Goal: Information Seeking & Learning: Learn about a topic

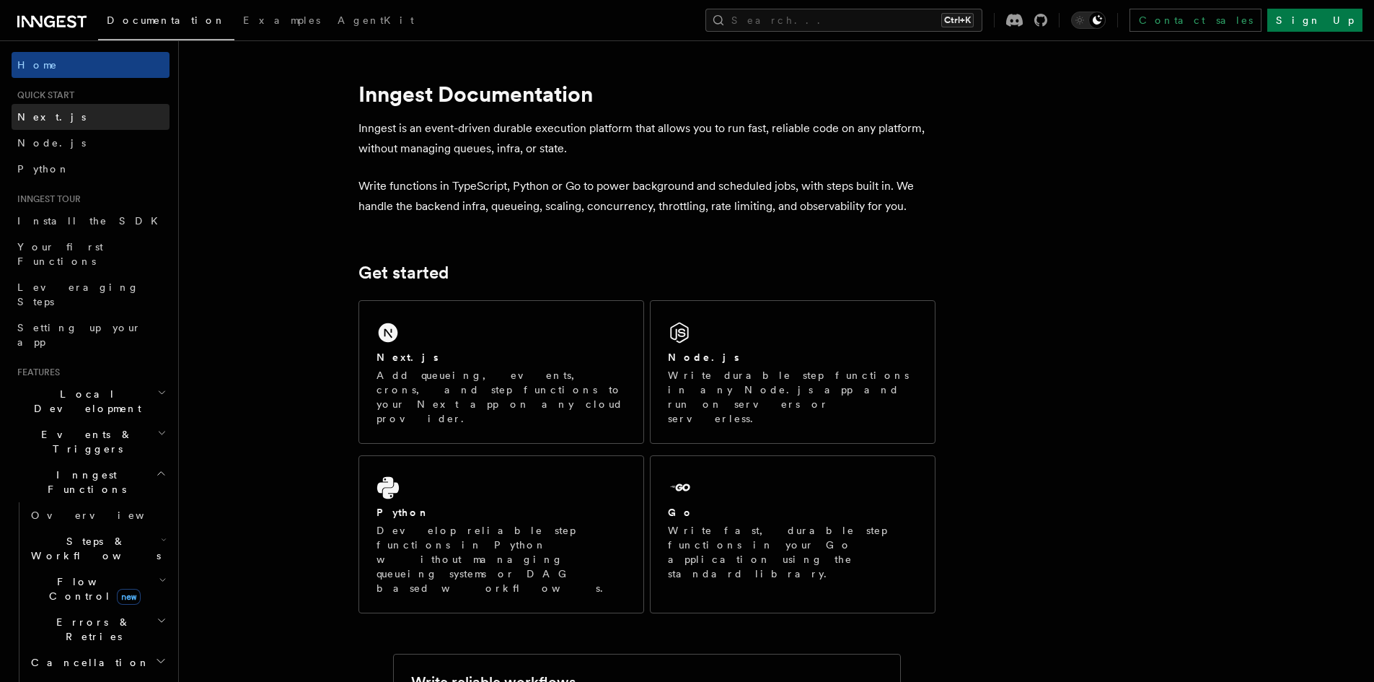
click at [40, 118] on span "Next.js" at bounding box center [51, 117] width 69 height 12
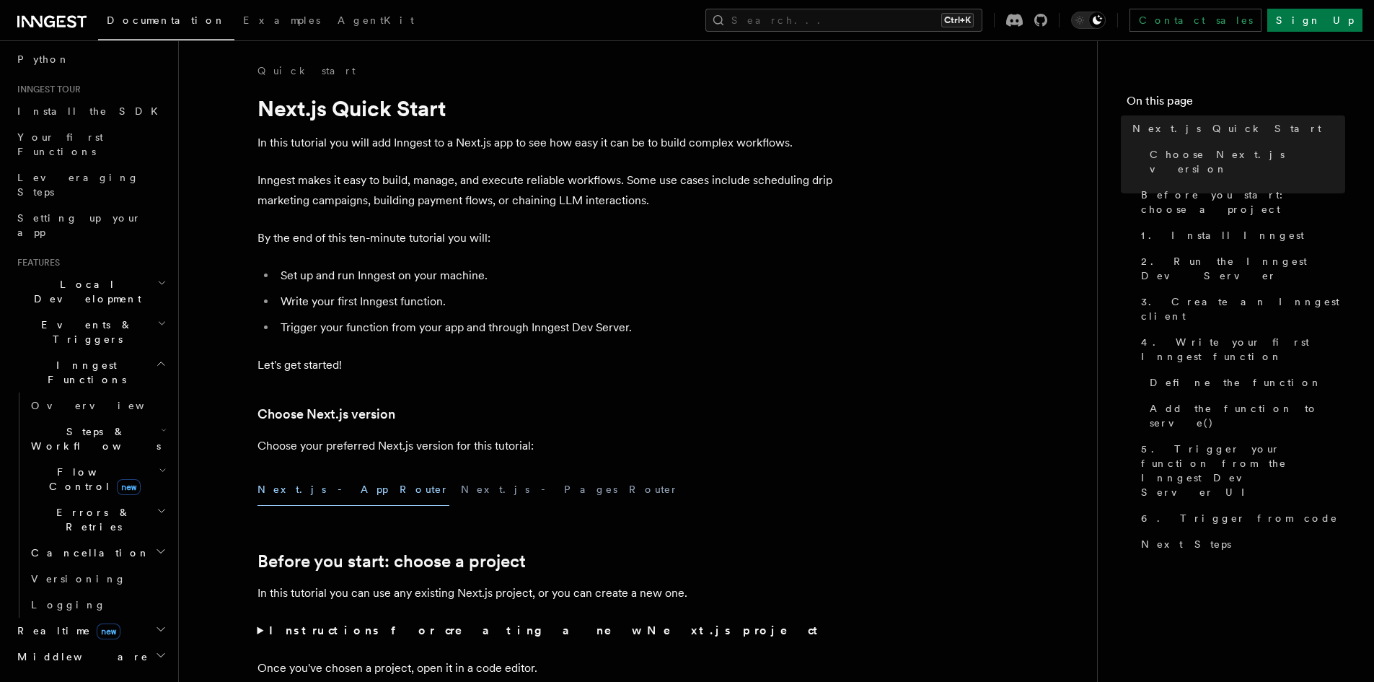
scroll to position [361, 0]
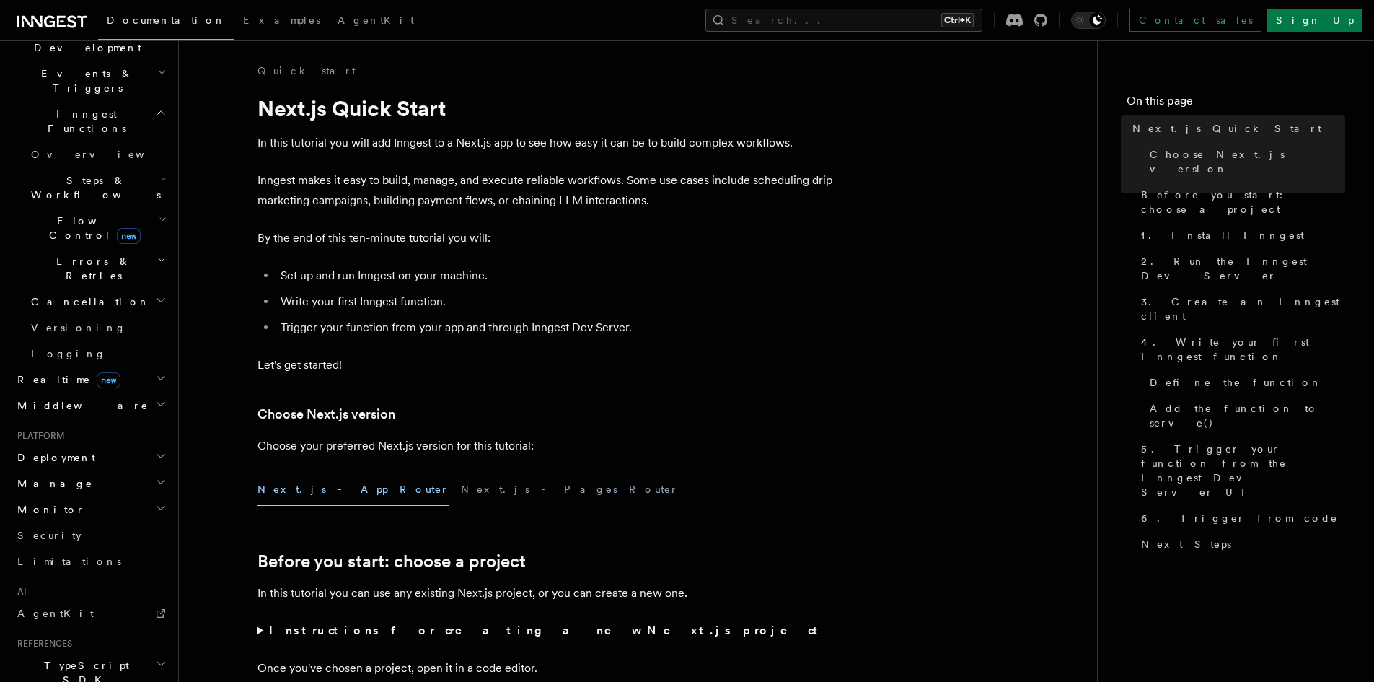
click at [159, 213] on icon "button" at bounding box center [163, 219] width 8 height 12
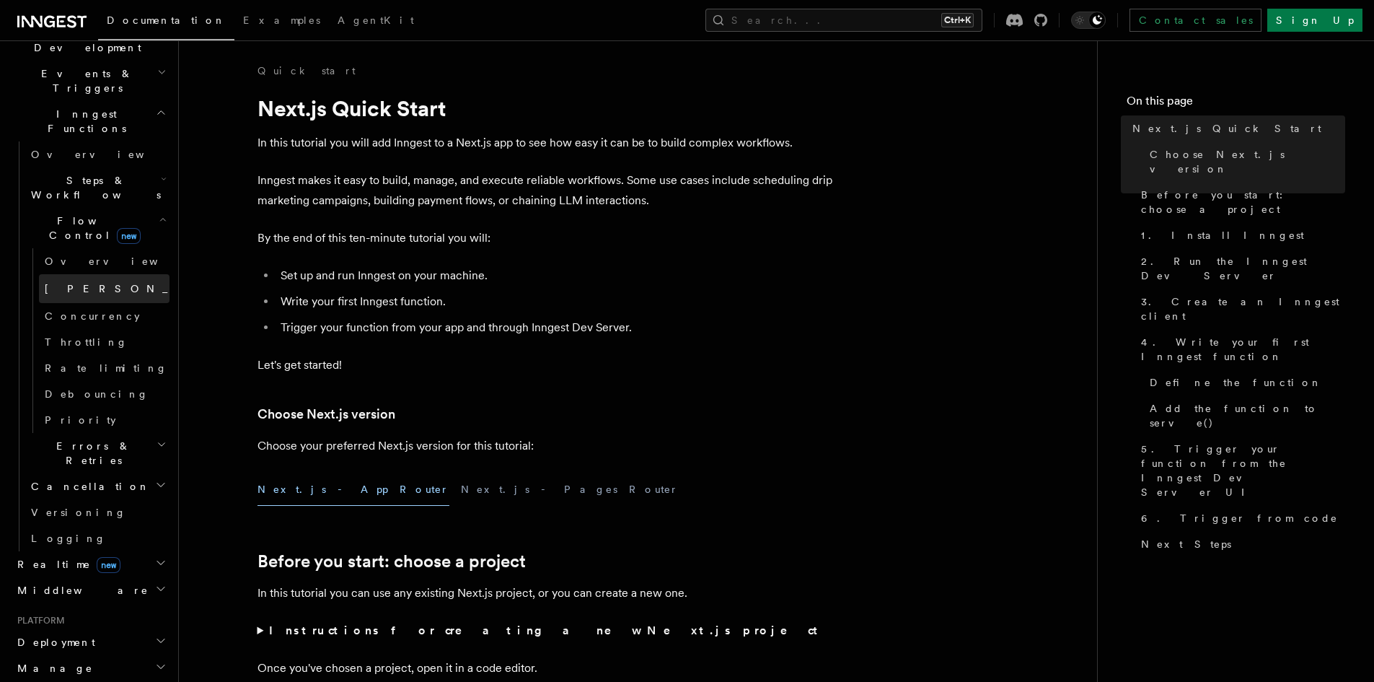
click at [70, 274] on link "[PERSON_NAME] new" at bounding box center [104, 288] width 131 height 29
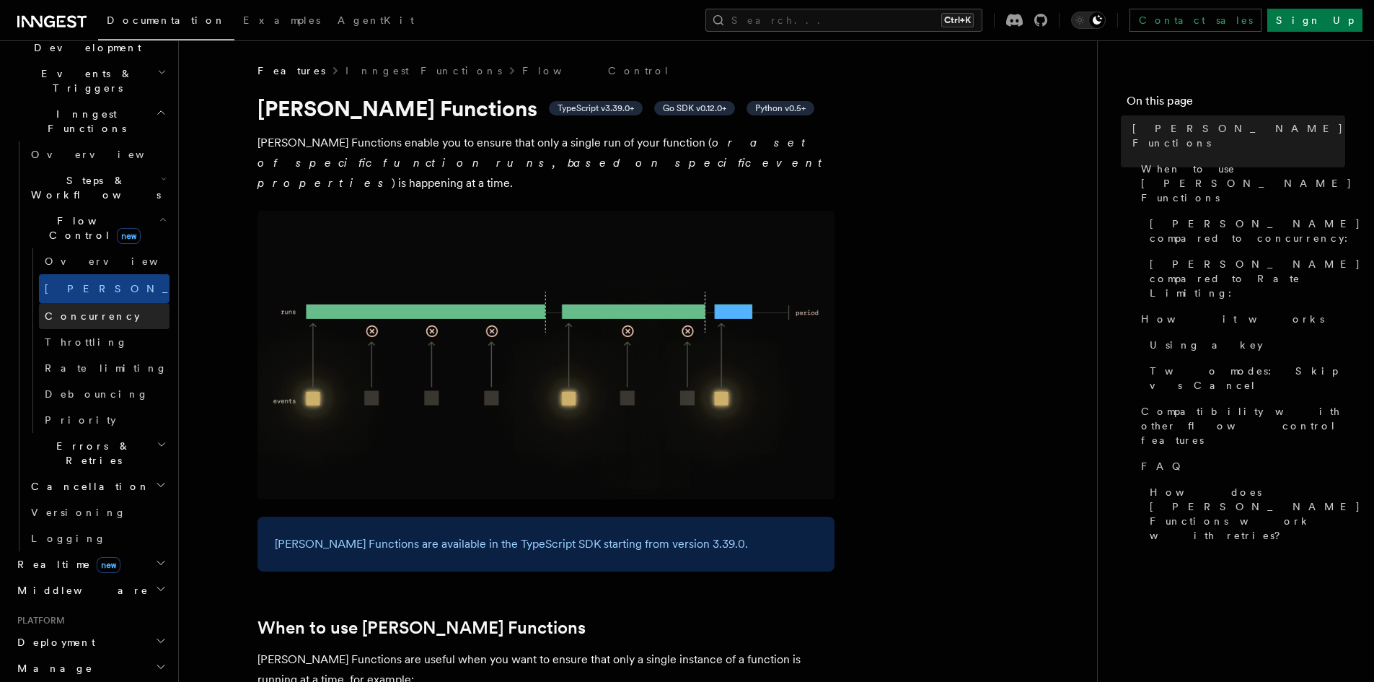
click at [76, 303] on link "Concurrency" at bounding box center [104, 316] width 131 height 26
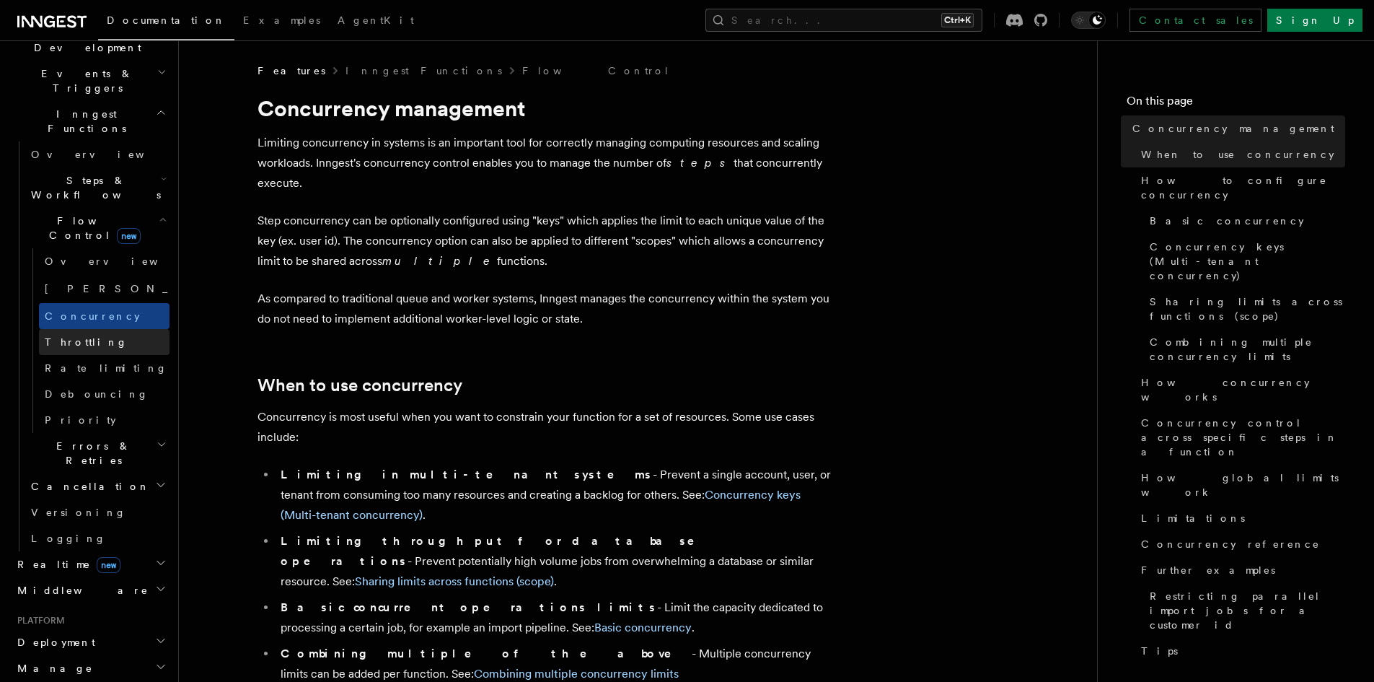
click at [74, 335] on span "Throttling" at bounding box center [86, 342] width 83 height 14
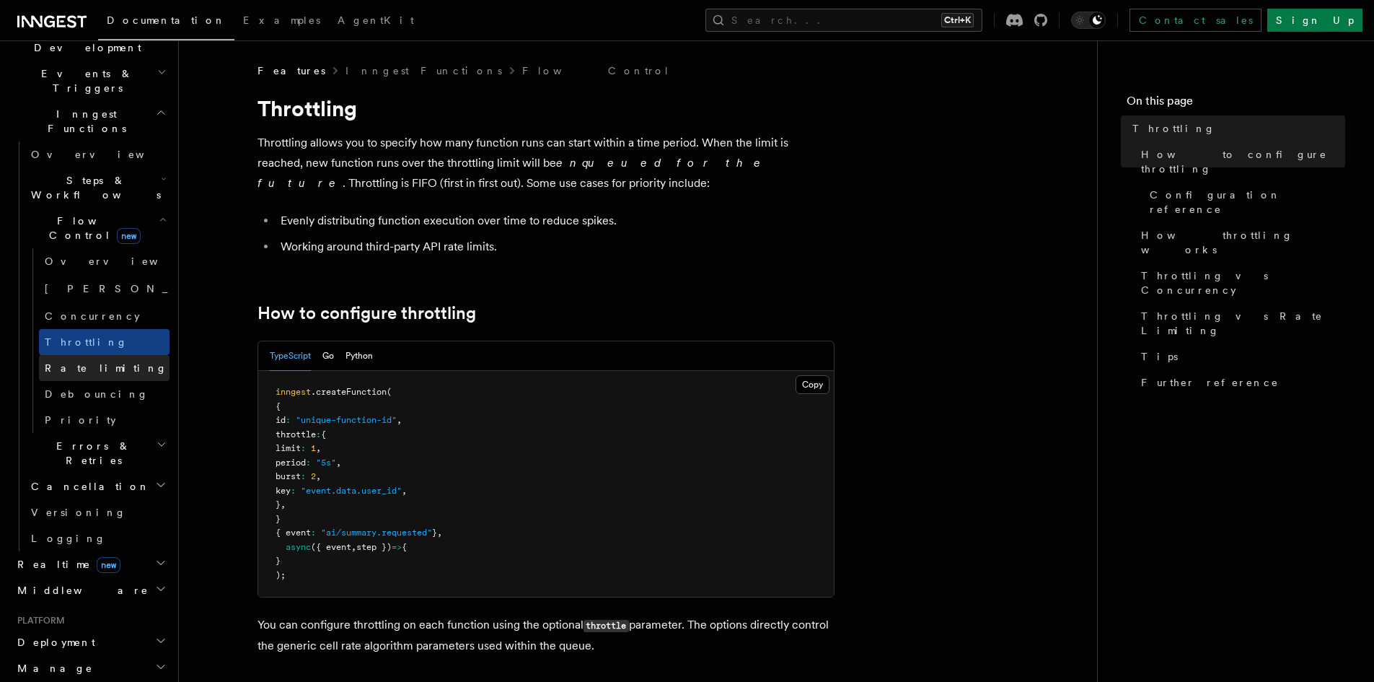
click at [74, 355] on link "Rate limiting" at bounding box center [104, 368] width 131 height 26
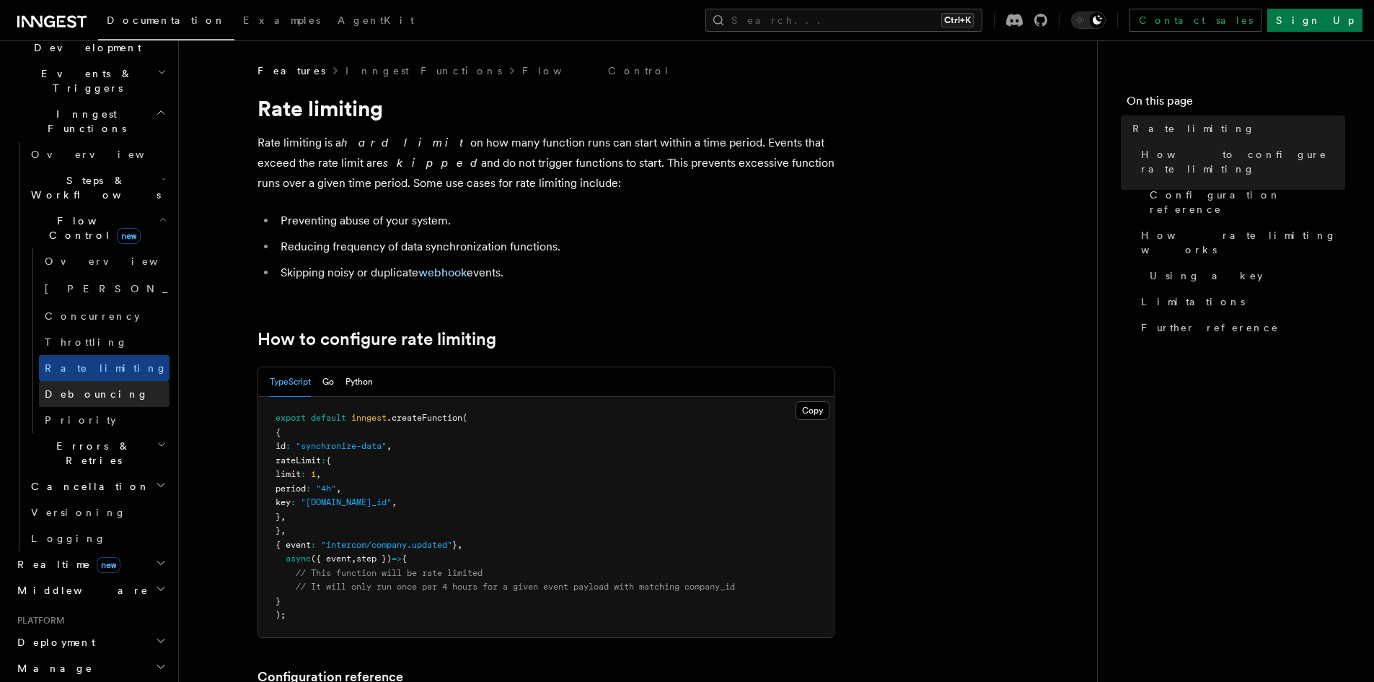
click at [74, 381] on link "Debouncing" at bounding box center [104, 394] width 131 height 26
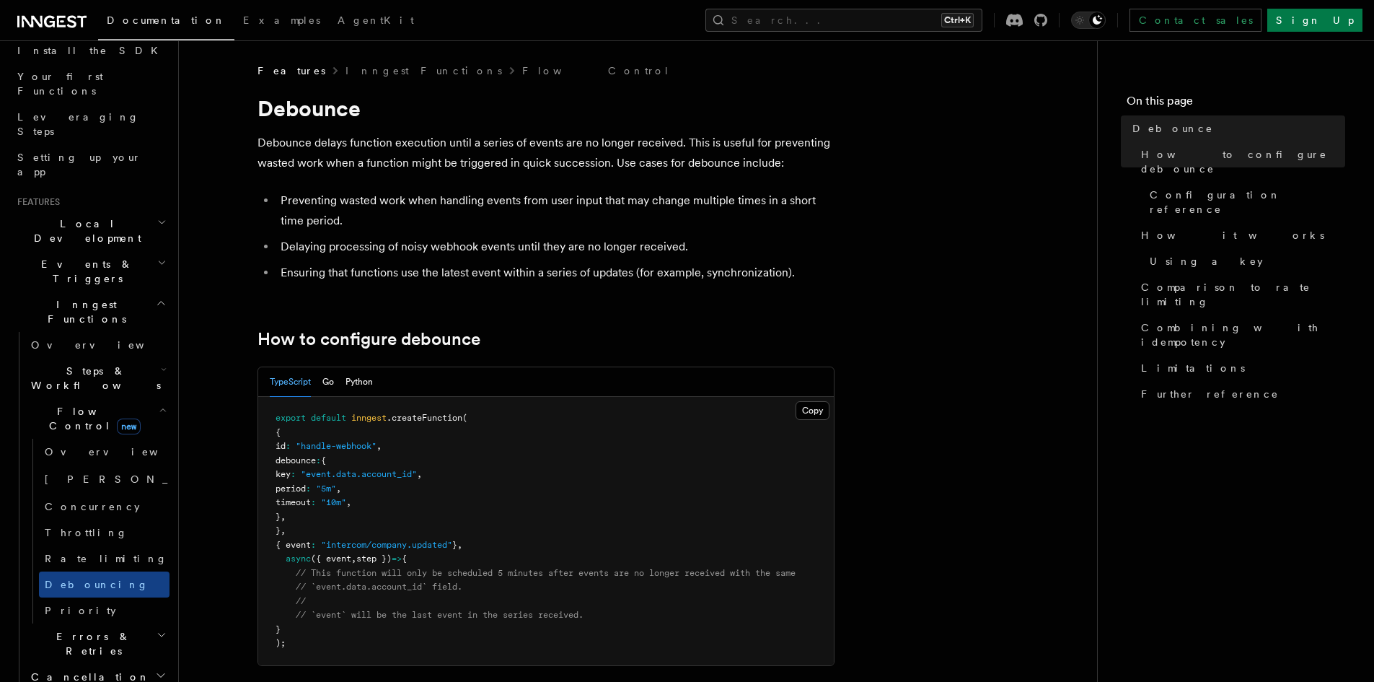
scroll to position [144, 0]
